Goal: Transaction & Acquisition: Purchase product/service

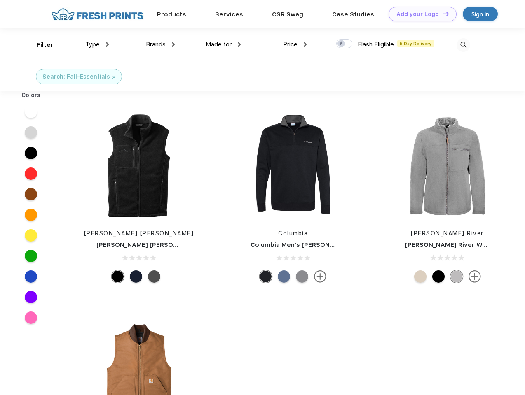
click at [419, 14] on link "Add your Logo Design Tool" at bounding box center [422, 14] width 68 height 14
click at [0, 0] on div "Design Tool" at bounding box center [0, 0] width 0 height 0
click at [442, 14] on link "Add your Logo Design Tool" at bounding box center [422, 14] width 68 height 14
click at [40, 45] on div "Filter" at bounding box center [45, 44] width 17 height 9
click at [97, 44] on span "Type" at bounding box center [92, 44] width 14 height 7
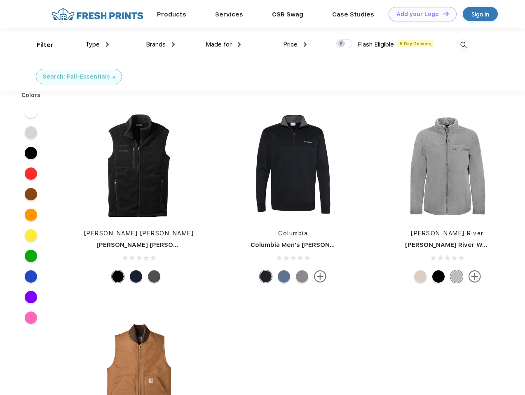
click at [160, 44] on span "Brands" at bounding box center [156, 44] width 20 height 7
click at [223, 44] on span "Made for" at bounding box center [218, 44] width 26 height 7
click at [295, 44] on span "Price" at bounding box center [290, 44] width 14 height 7
click at [344, 44] on div at bounding box center [344, 43] width 16 height 9
click at [341, 44] on input "checkbox" at bounding box center [338, 41] width 5 height 5
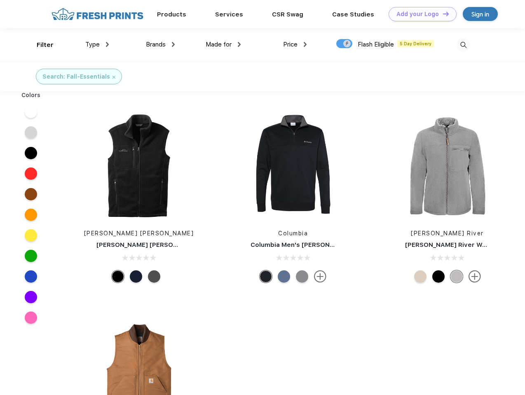
click at [463, 45] on img at bounding box center [463, 45] width 14 height 14
